Goal: Transaction & Acquisition: Book appointment/travel/reservation

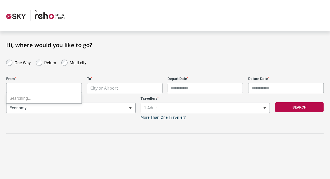
click at [44, 90] on body "**********" at bounding box center [165, 89] width 330 height 179
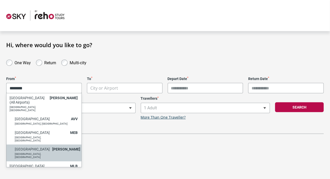
type input "********"
select select "MELA"
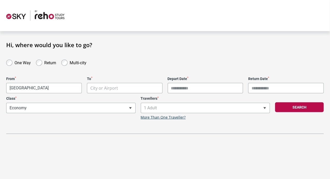
click at [101, 88] on body "**********" at bounding box center [165, 89] width 330 height 179
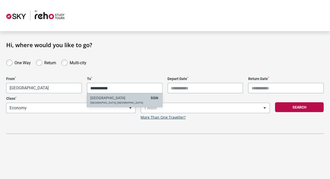
type input "**********"
select select "SGNA"
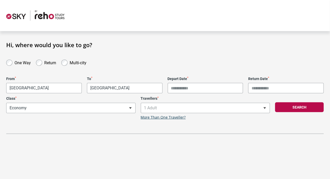
click at [187, 89] on input "Depart Date *" at bounding box center [206, 88] width 76 height 10
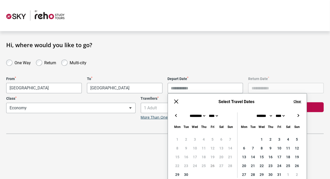
click at [196, 90] on input "Depart Date *" at bounding box center [206, 88] width 76 height 10
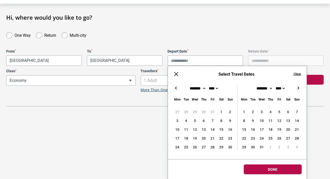
click at [300, 87] on button "→" at bounding box center [299, 88] width 6 height 6
click at [175, 88] on button "←" at bounding box center [176, 88] width 6 height 6
type input "**********"
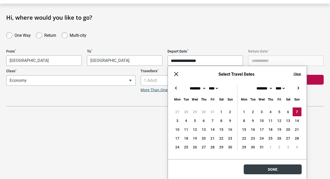
scroll to position [4, 0]
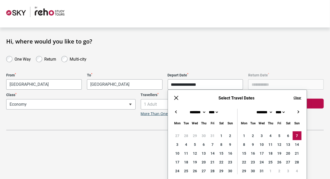
click at [284, 169] on body "**********" at bounding box center [165, 85] width 330 height 179
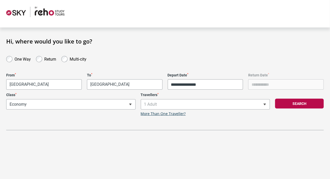
click at [205, 105] on span "1 Adult" at bounding box center [205, 104] width 129 height 10
click at [292, 105] on button "Search" at bounding box center [299, 104] width 49 height 10
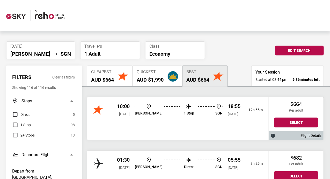
click at [151, 68] on button "Quickest AUD $1,990" at bounding box center [158, 76] width 50 height 21
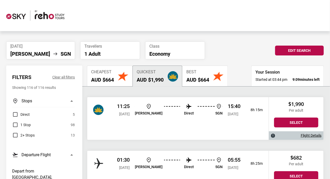
click at [196, 73] on span "Best" at bounding box center [197, 72] width 23 height 5
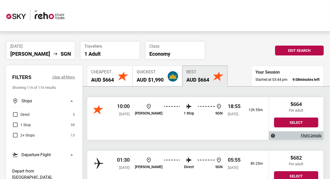
click at [161, 78] on h2 "AUD $1,990" at bounding box center [150, 80] width 27 height 6
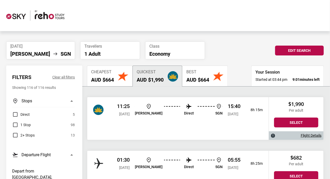
click at [203, 78] on h2 "AUD $664" at bounding box center [197, 80] width 23 height 6
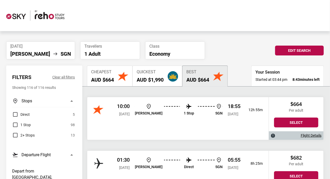
click at [170, 73] on img "button" at bounding box center [173, 76] width 10 height 10
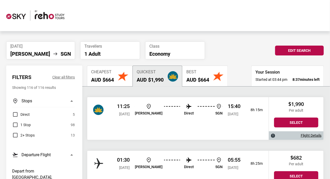
scroll to position [54, 0]
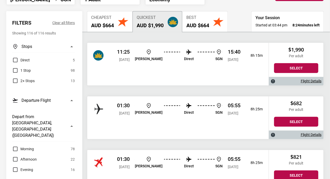
click at [194, 26] on h2 "AUD $664" at bounding box center [197, 25] width 23 height 6
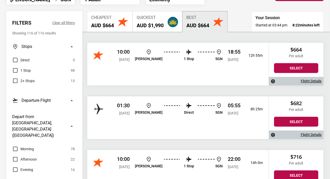
click at [184, 57] on p "1 Stop" at bounding box center [189, 59] width 10 height 4
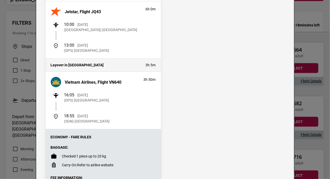
scroll to position [61, 0]
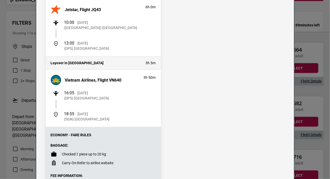
click at [0, 112] on div "Flight Details Departing - [DATE] Jetstar, Flight JQ43 6h 0m 10:00 [DATE] ([GEO…" at bounding box center [165, 89] width 330 height 179
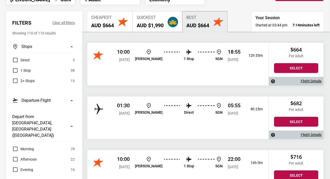
click at [167, 22] on button "Quickest AUD $1,990" at bounding box center [158, 21] width 50 height 21
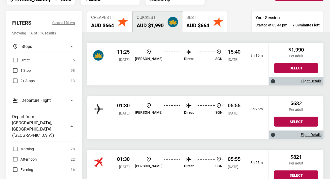
click at [200, 27] on h2 "AUD $664" at bounding box center [197, 25] width 23 height 6
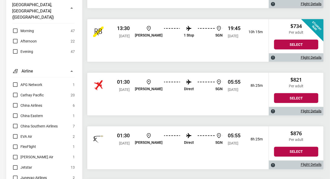
scroll to position [0, 0]
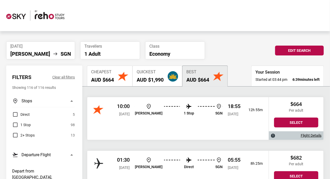
click at [162, 75] on div "Quickest AUD $1,990" at bounding box center [150, 76] width 27 height 13
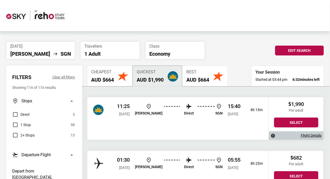
click at [100, 73] on span "Cheapest" at bounding box center [102, 72] width 23 height 5
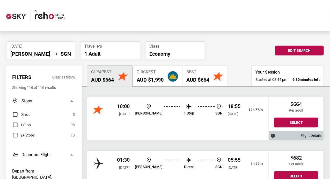
scroll to position [0, 0]
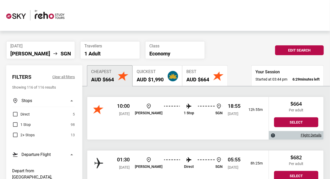
click at [152, 75] on div "Quickest AUD $1,990" at bounding box center [150, 75] width 27 height 13
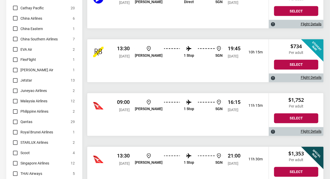
scroll to position [329, 0]
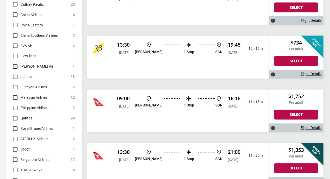
drag, startPoint x: 176, startPoint y: 112, endPoint x: 135, endPoint y: 104, distance: 41.5
click at [130, 104] on span "[DATE]" at bounding box center [124, 106] width 11 height 4
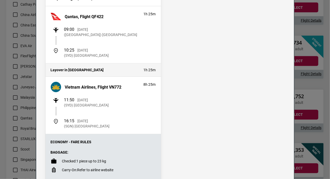
scroll to position [55, 0]
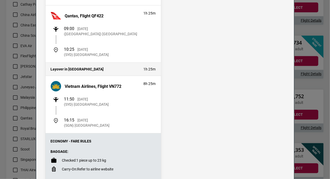
click at [313, 24] on div "Flight Details Departing - [DATE] Qantas, Flight QF422 1h 25m 09:00 [DATE] ([GE…" at bounding box center [165, 89] width 330 height 179
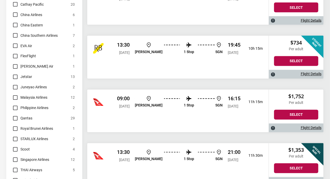
scroll to position [0, 0]
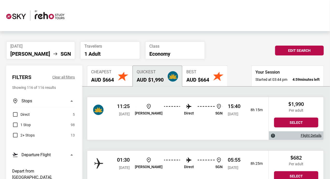
scroll to position [4, 0]
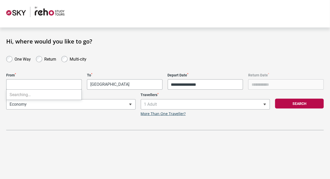
click at [49, 84] on body "**********" at bounding box center [165, 85] width 330 height 179
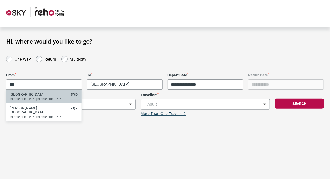
type input "***"
select select "SYDA"
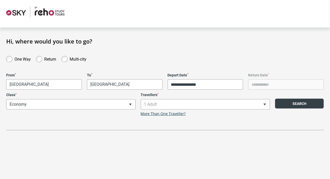
click at [305, 105] on button "Search" at bounding box center [299, 104] width 49 height 10
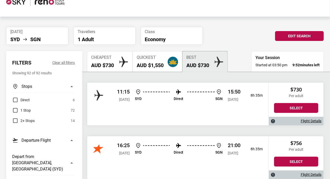
scroll to position [15, 0]
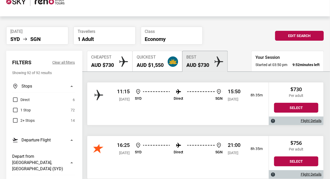
click at [161, 60] on div "Quickest AUD $1,550" at bounding box center [150, 61] width 27 height 13
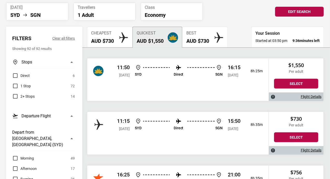
scroll to position [0, 0]
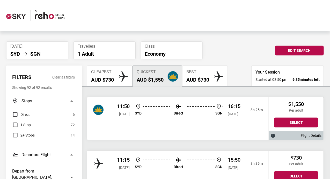
click at [204, 84] on button "Best AUD $730" at bounding box center [205, 76] width 46 height 21
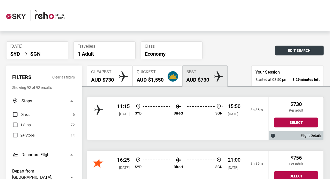
click at [299, 51] on button "Edit Search" at bounding box center [299, 51] width 49 height 10
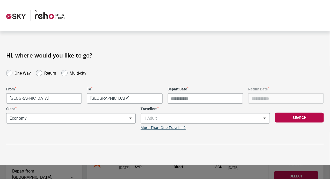
type input "**********"
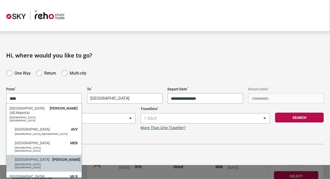
type input "****"
select select "MELA"
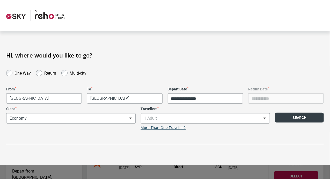
click at [303, 118] on button "Search" at bounding box center [299, 118] width 49 height 10
